Goal: Information Seeking & Learning: Learn about a topic

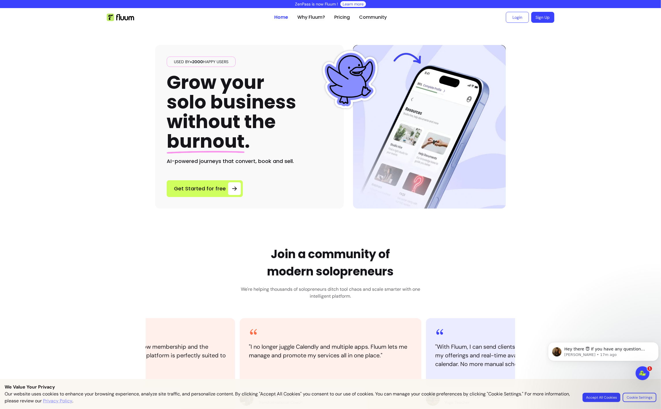
click at [592, 399] on button "Accept All Cookies" at bounding box center [602, 397] width 38 height 9
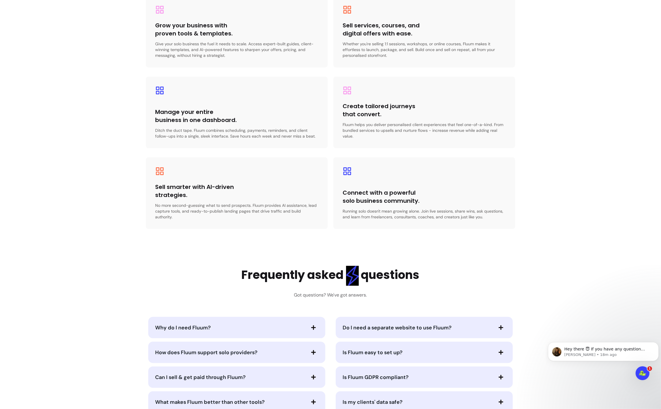
scroll to position [1068, 0]
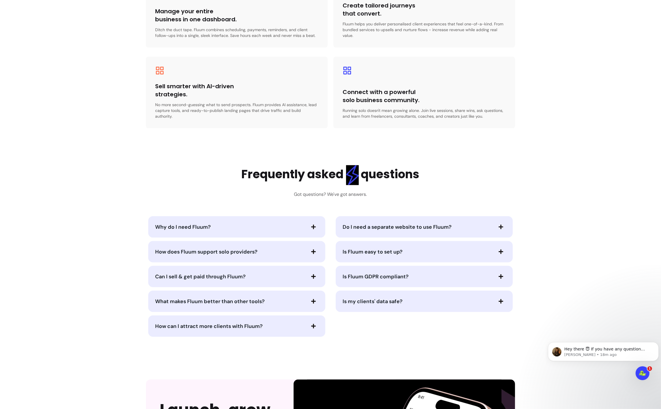
click at [311, 224] on icon "button" at bounding box center [313, 226] width 5 height 5
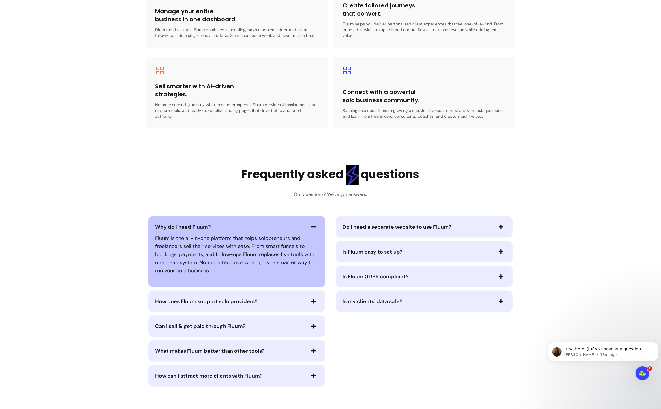
click at [312, 226] on icon "button" at bounding box center [313, 226] width 5 height 1
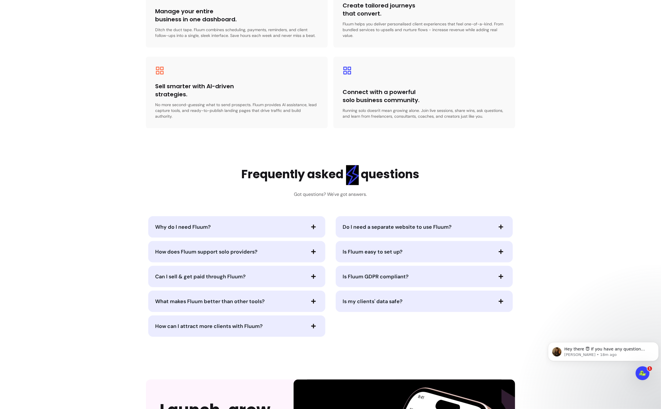
click at [309, 247] on span "button" at bounding box center [314, 252] width 10 height 10
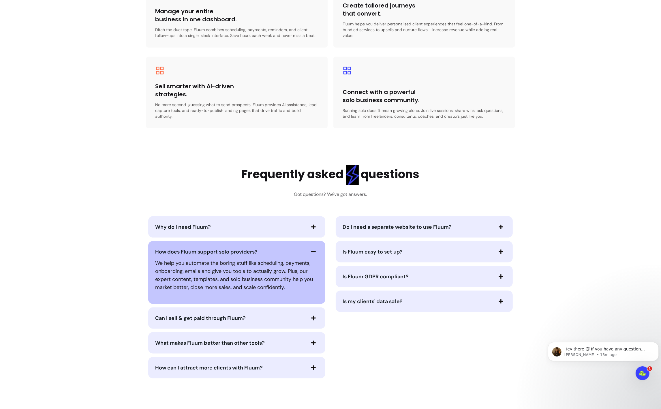
click at [311, 249] on icon "button" at bounding box center [313, 251] width 5 height 5
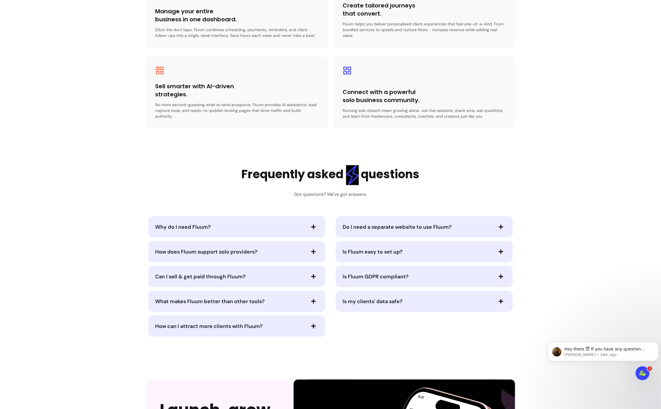
click at [313, 274] on icon "button" at bounding box center [313, 276] width 5 height 5
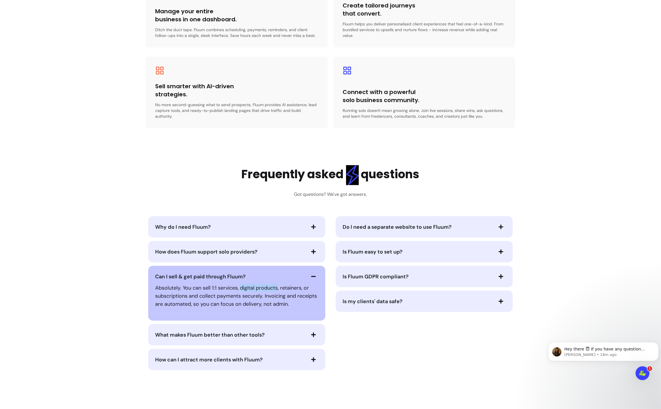
drag, startPoint x: 238, startPoint y: 281, endPoint x: 275, endPoint y: 280, distance: 37.2
click at [275, 284] on p "Absolutely. You can sell 1:1 services, digital products, retainers, or subscrip…" at bounding box center [236, 296] width 163 height 24
drag, startPoint x: 275, startPoint y: 280, endPoint x: 322, endPoint y: 307, distance: 53.7
click at [322, 307] on div "Can I sell & get paid through Fluum? Absolutely. You can sell 1:1 services, dig…" at bounding box center [236, 293] width 177 height 55
click at [311, 249] on icon "button" at bounding box center [313, 251] width 5 height 5
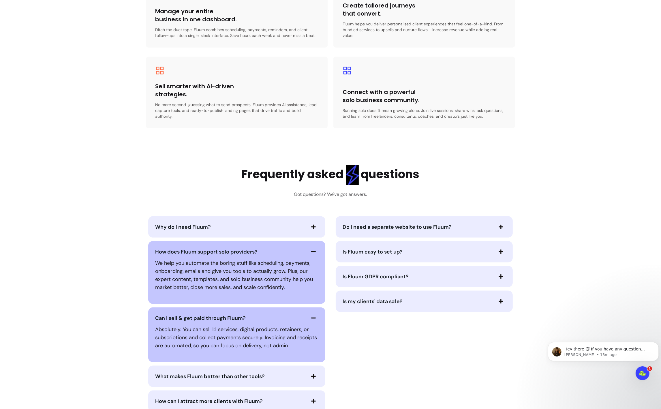
click at [311, 249] on icon "button" at bounding box center [313, 251] width 5 height 5
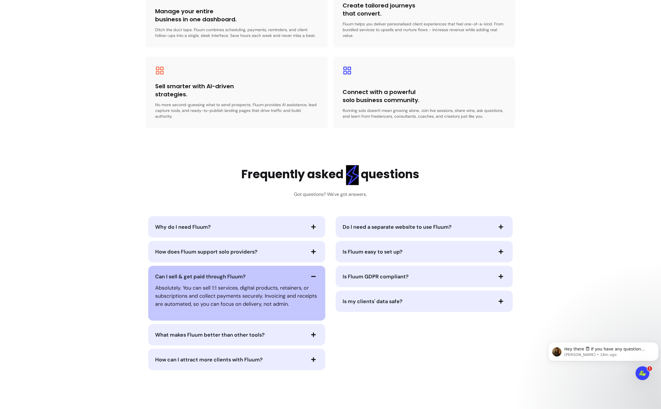
click at [309, 272] on span "button" at bounding box center [314, 277] width 10 height 10
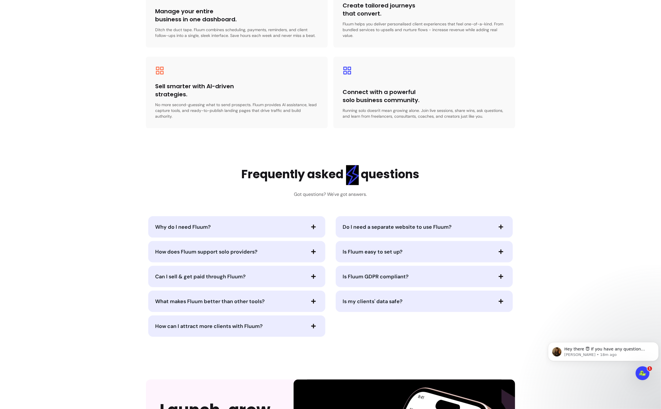
click at [311, 299] on icon "button" at bounding box center [313, 301] width 5 height 5
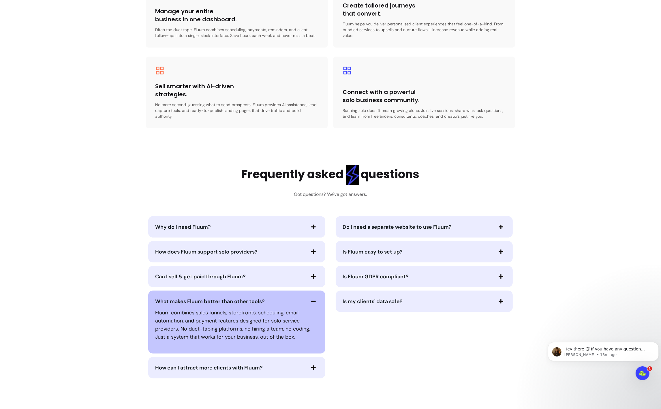
click at [311, 299] on icon "button" at bounding box center [313, 301] width 5 height 5
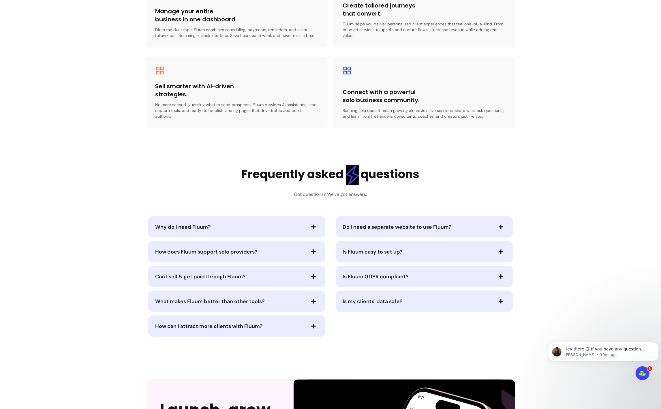
click at [311, 321] on span "button" at bounding box center [314, 326] width 10 height 10
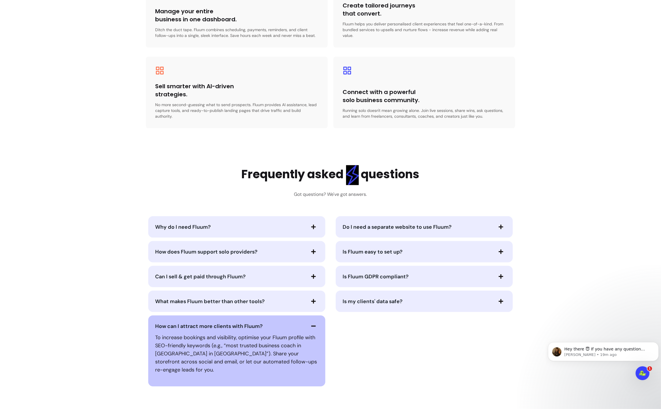
click at [311, 324] on icon "button" at bounding box center [313, 326] width 5 height 5
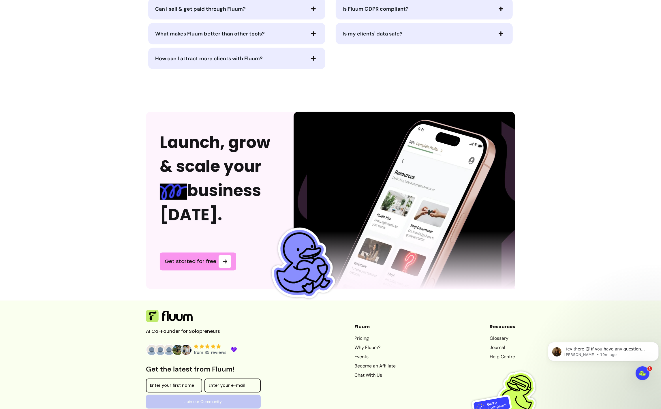
scroll to position [1359, 0]
